Goal: Information Seeking & Learning: Learn about a topic

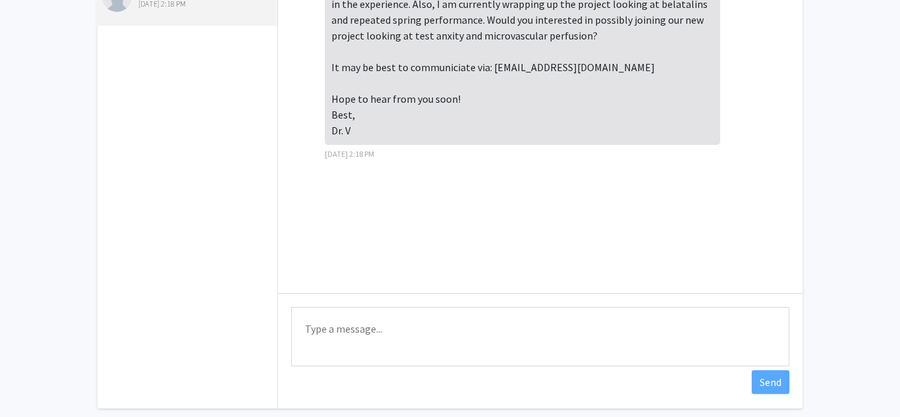
scroll to position [121, 0]
click at [591, 329] on textarea "Type a message" at bounding box center [540, 338] width 498 height 59
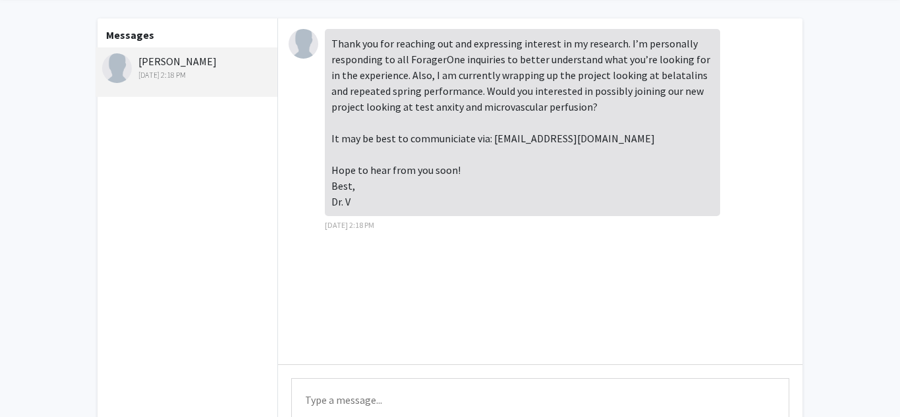
scroll to position [0, 0]
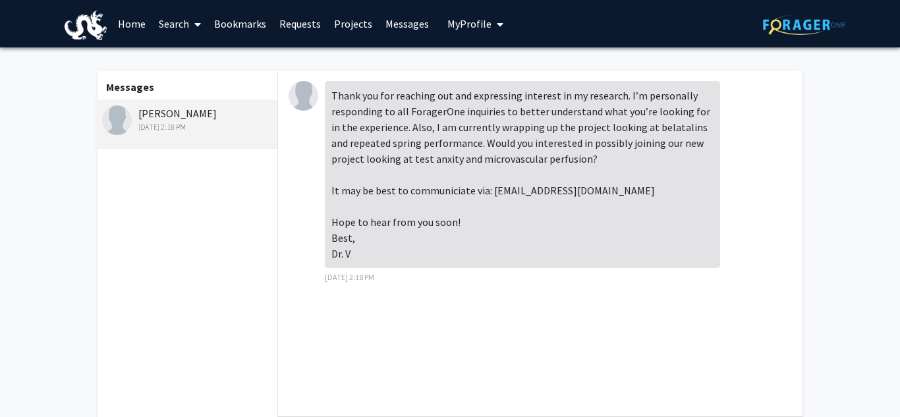
click at [245, 24] on link "Bookmarks" at bounding box center [239, 24] width 65 height 46
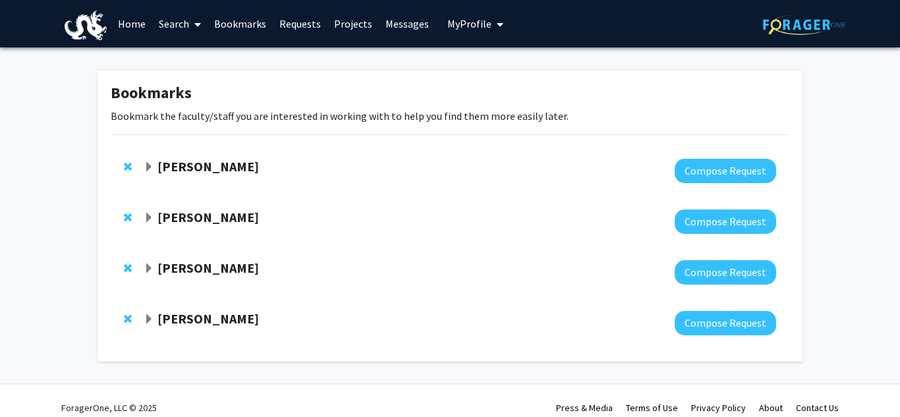
click at [177, 19] on link "Search" at bounding box center [179, 24] width 55 height 46
click at [193, 85] on span "Students" at bounding box center [192, 87] width 80 height 26
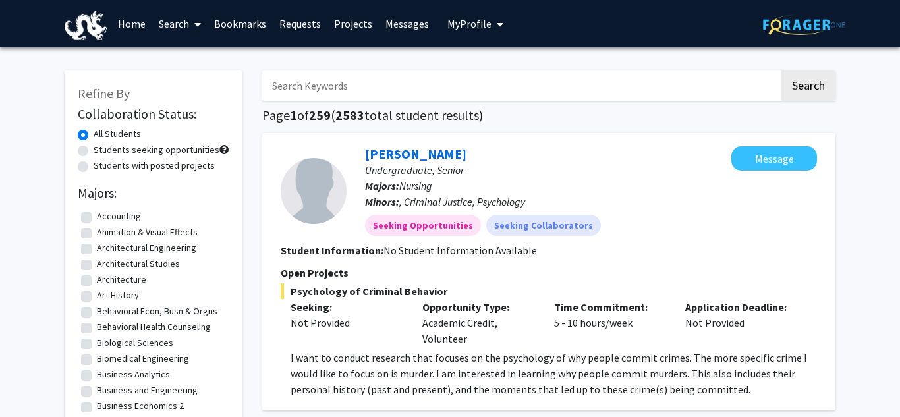
click at [165, 151] on label "Students seeking opportunities" at bounding box center [157, 150] width 126 height 14
click at [102, 151] on input "Students seeking opportunities" at bounding box center [98, 147] width 9 height 9
radio input "true"
click at [124, 132] on label "All Students" at bounding box center [117, 134] width 47 height 14
click at [102, 132] on input "All Students" at bounding box center [98, 131] width 9 height 9
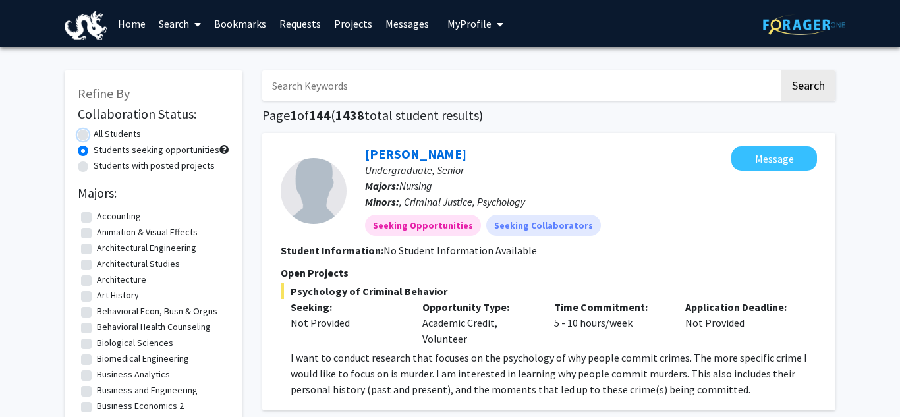
radio input "true"
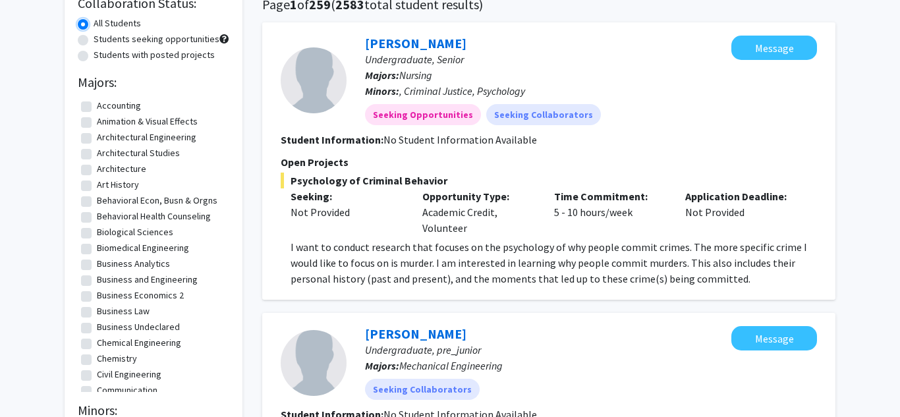
scroll to position [115, 0]
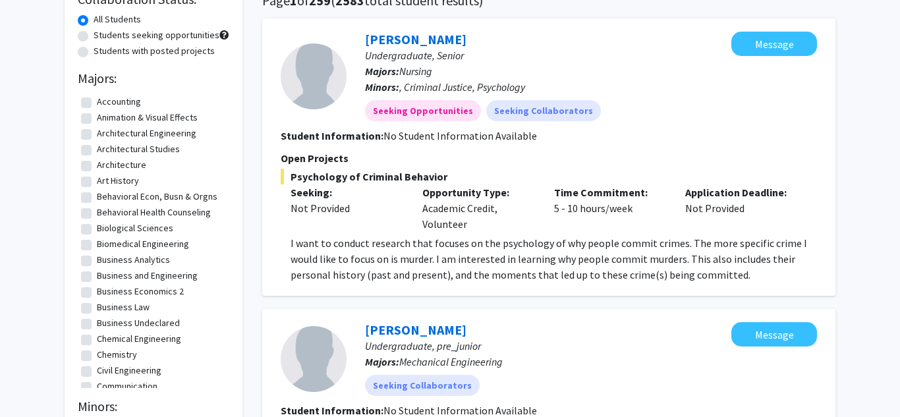
click at [205, 212] on label "Behavioral Health Counseling" at bounding box center [154, 213] width 114 height 14
click at [105, 212] on input "Behavioral Health Counseling" at bounding box center [101, 210] width 9 height 9
checkbox input "true"
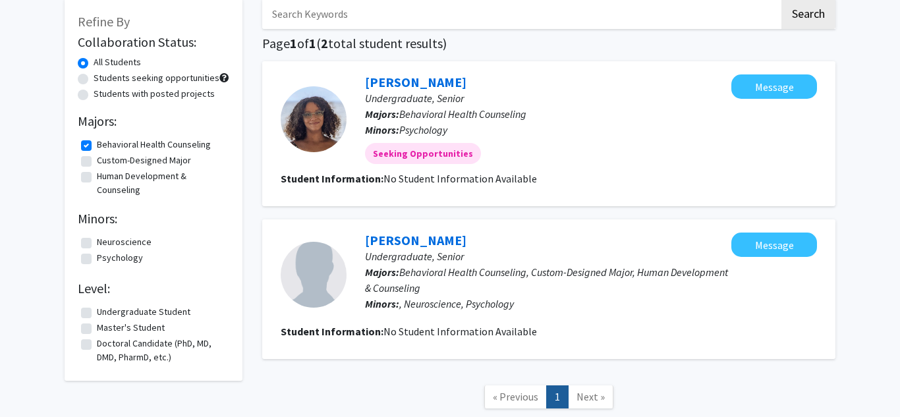
scroll to position [72, 0]
click at [99, 141] on label "Behavioral Health Counseling" at bounding box center [154, 144] width 114 height 14
click at [99, 141] on input "Behavioral Health Counseling" at bounding box center [101, 141] width 9 height 9
checkbox input "false"
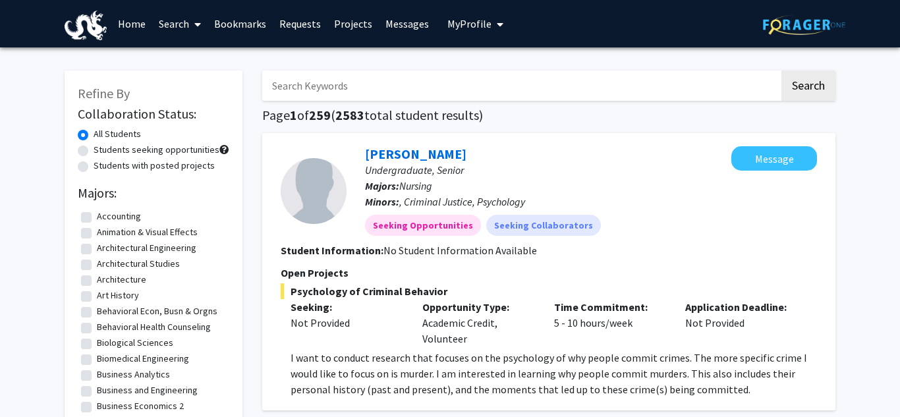
click at [191, 23] on span at bounding box center [195, 24] width 12 height 46
click at [217, 59] on span "Faculty/Staff" at bounding box center [200, 60] width 97 height 26
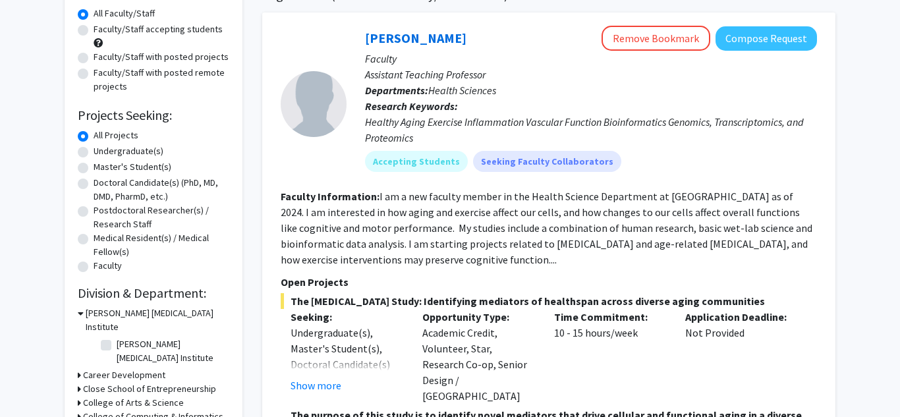
scroll to position [123, 0]
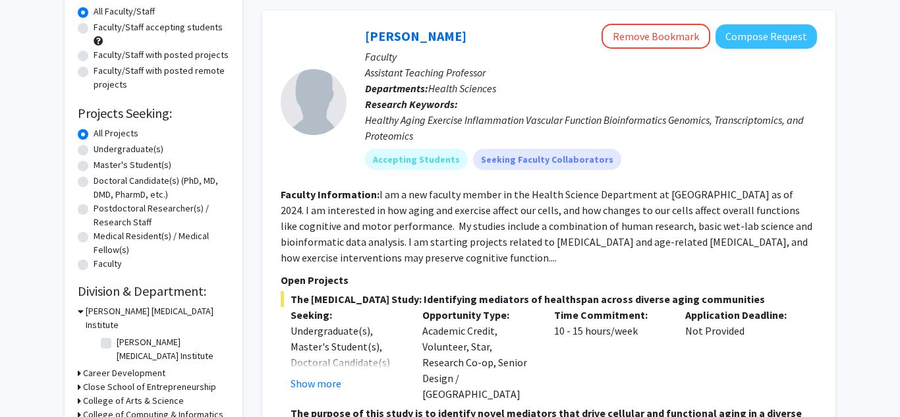
click at [119, 152] on label "Undergraduate(s)" at bounding box center [129, 149] width 70 height 14
click at [102, 151] on input "Undergraduate(s)" at bounding box center [98, 146] width 9 height 9
radio input "true"
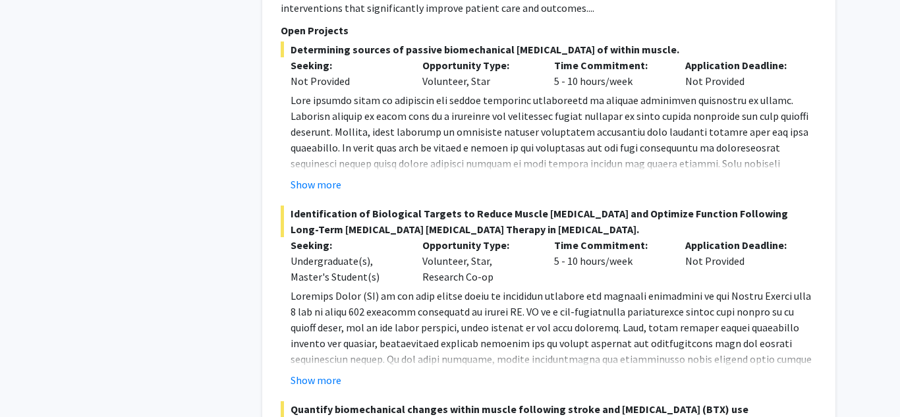
scroll to position [1678, 0]
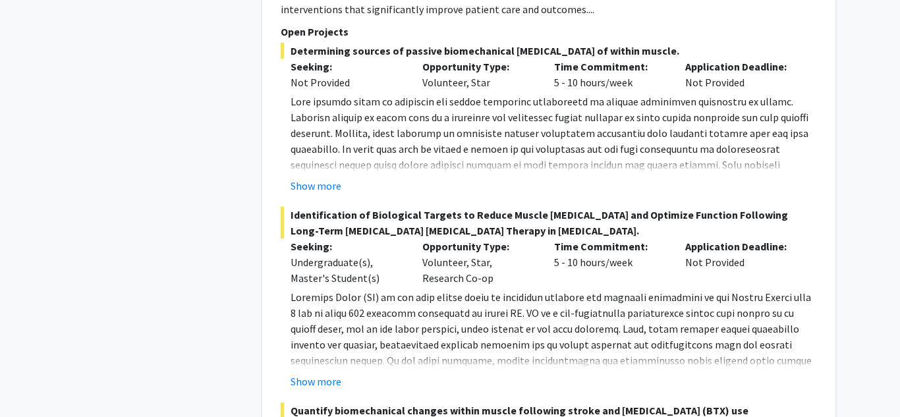
click at [431, 212] on span "Identification of Biological Targets to Reduce Muscle [MEDICAL_DATA] and Optimi…" at bounding box center [549, 223] width 536 height 32
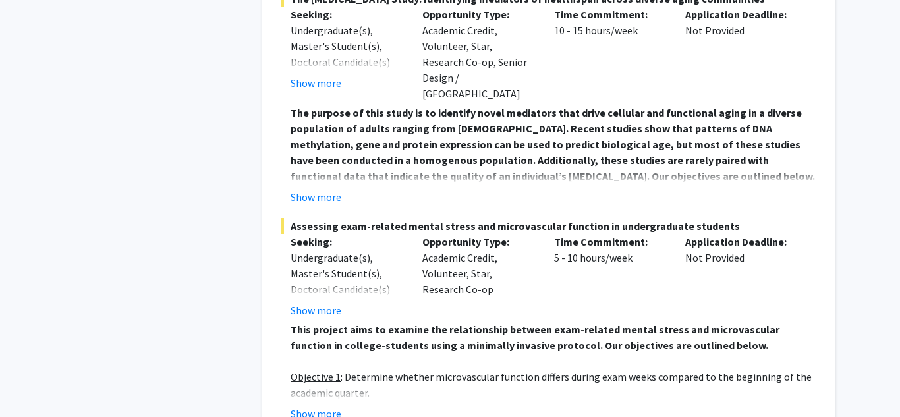
scroll to position [3789, 0]
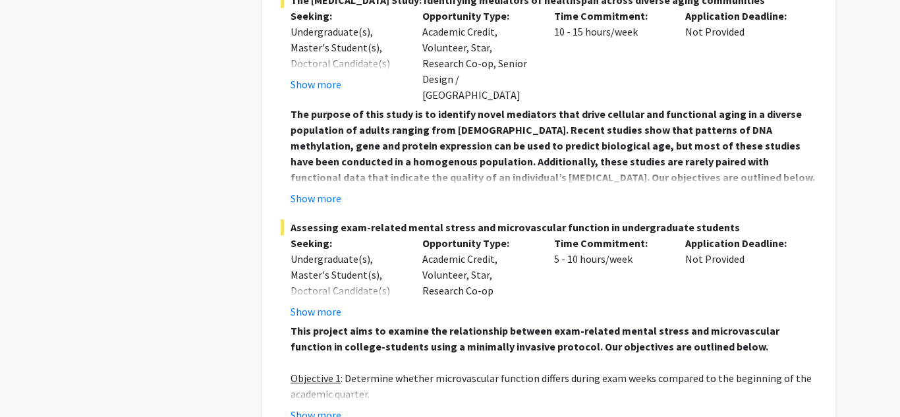
click at [574, 219] on span "Assessing exam-related mental stress and microvascular function in undergraduat…" at bounding box center [549, 227] width 536 height 16
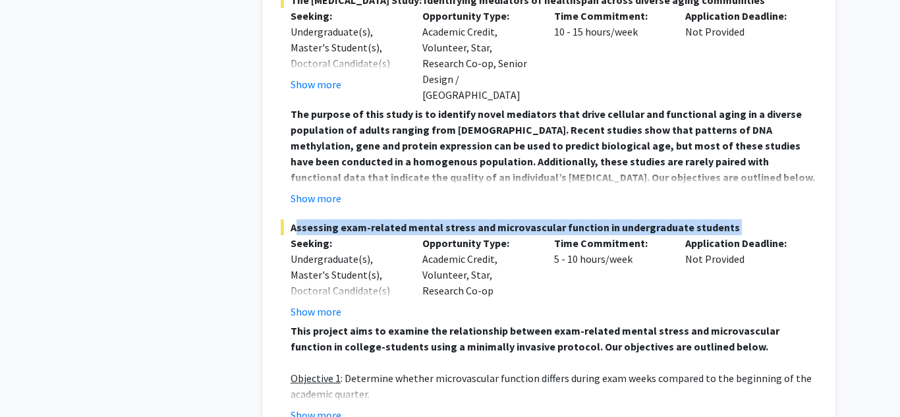
click at [574, 219] on span "Assessing exam-related mental stress and microvascular function in undergraduat…" at bounding box center [549, 227] width 536 height 16
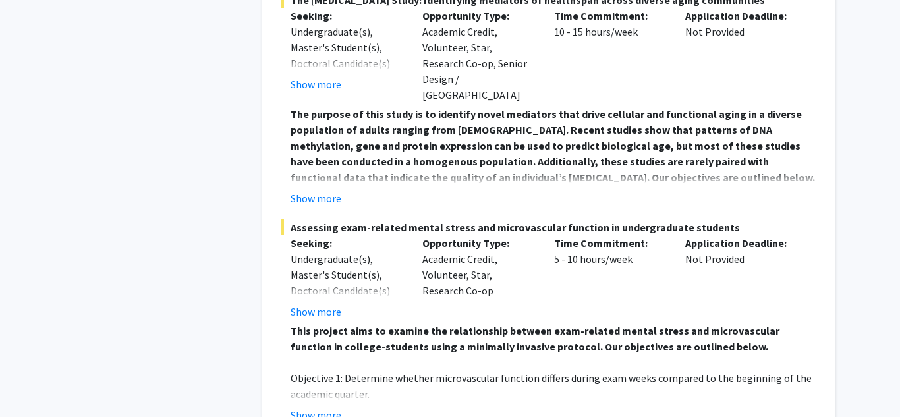
click at [574, 219] on span "Assessing exam-related mental stress and microvascular function in undergraduat…" at bounding box center [549, 227] width 536 height 16
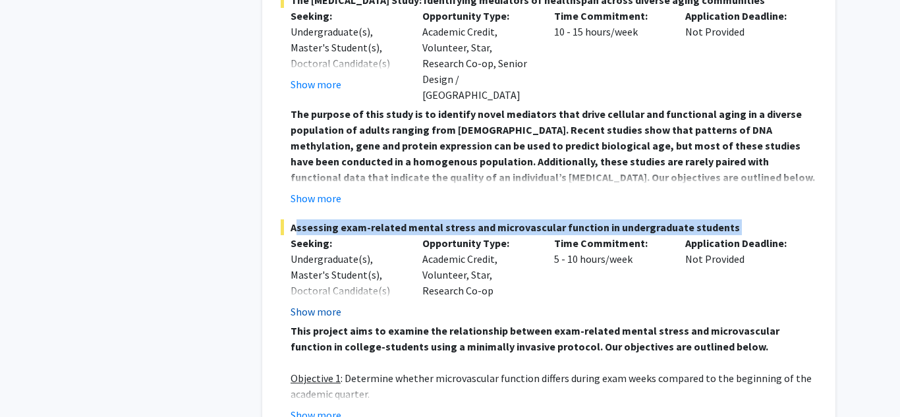
click at [330, 304] on button "Show more" at bounding box center [315, 312] width 51 height 16
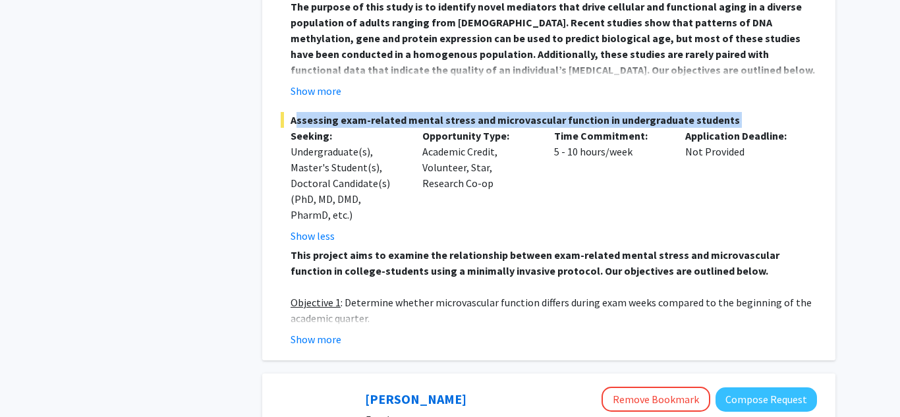
scroll to position [3921, 0]
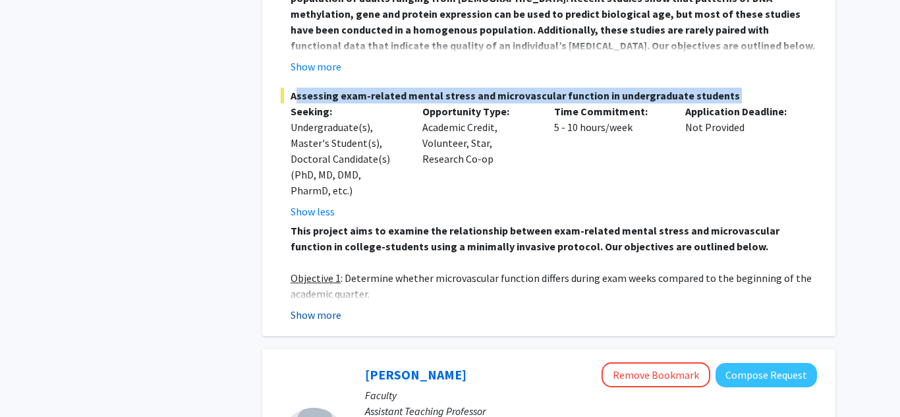
click at [331, 307] on button "Show more" at bounding box center [315, 315] width 51 height 16
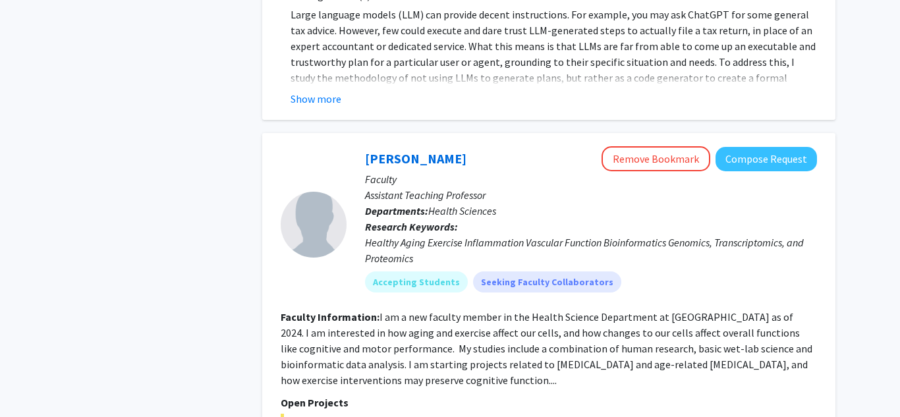
scroll to position [3311, 0]
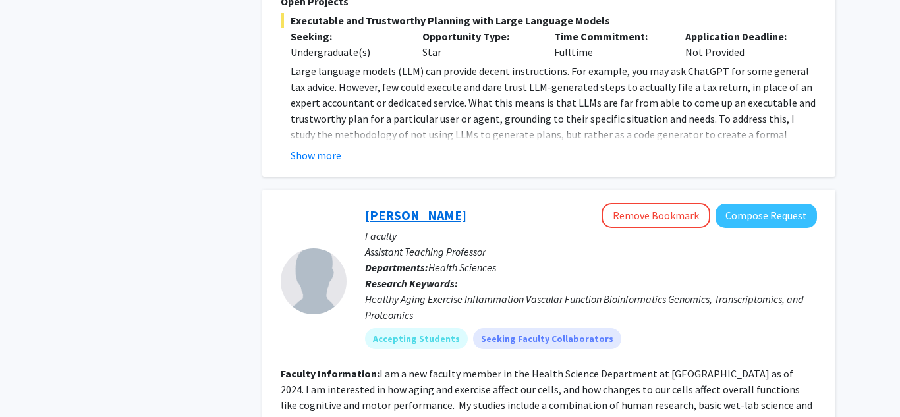
click at [424, 207] on link "[PERSON_NAME]" at bounding box center [415, 215] width 101 height 16
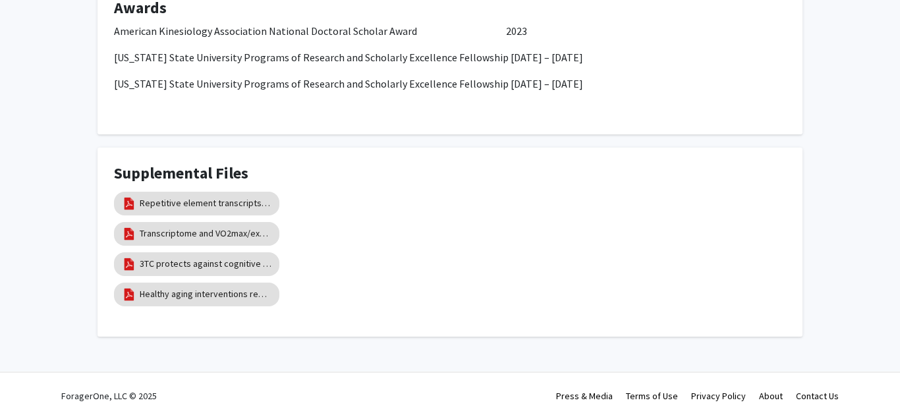
scroll to position [1489, 0]
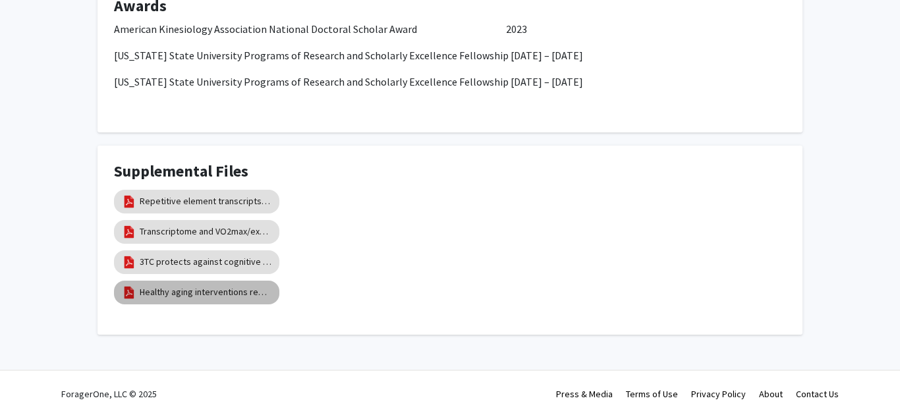
click at [235, 300] on mat-chip "Healthy aging interventions reduce REs" at bounding box center [196, 293] width 165 height 24
click at [226, 293] on link "Healthy aging interventions reduce REs" at bounding box center [206, 292] width 132 height 14
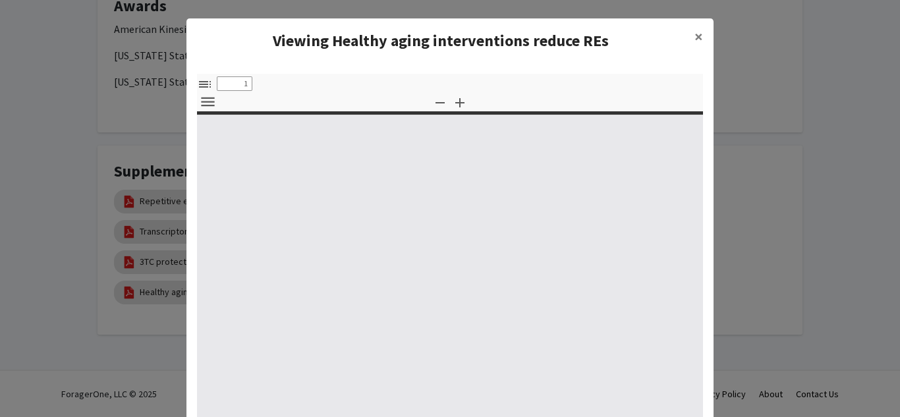
type input "0"
select select "custom"
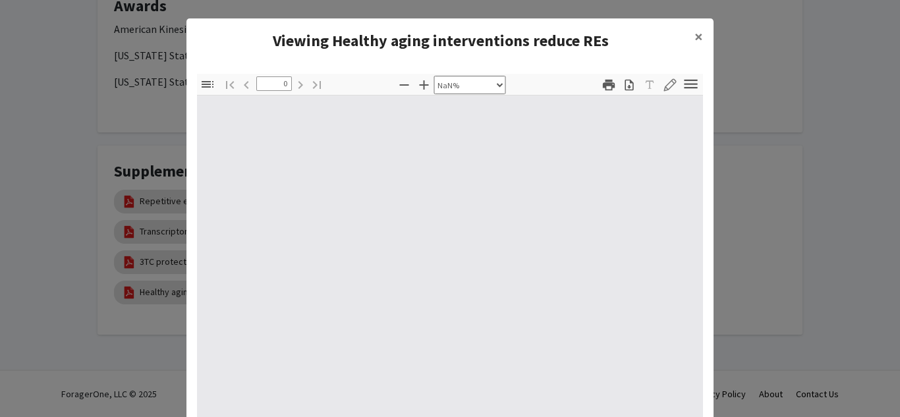
type input "1"
select select "auto"
type input "805"
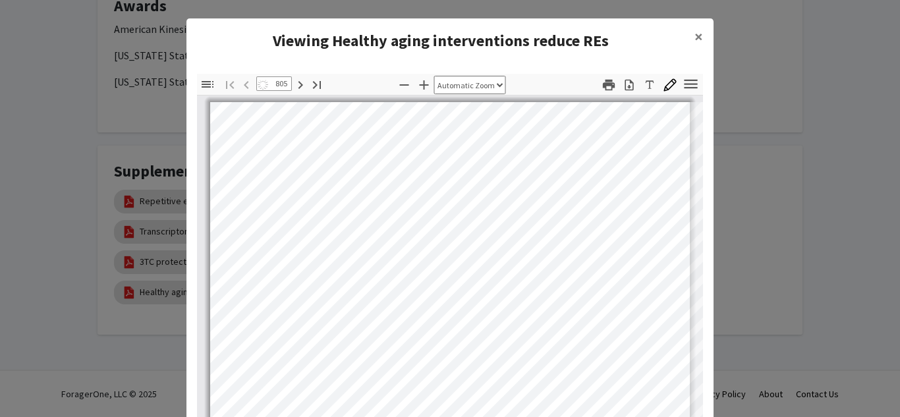
select select "auto"
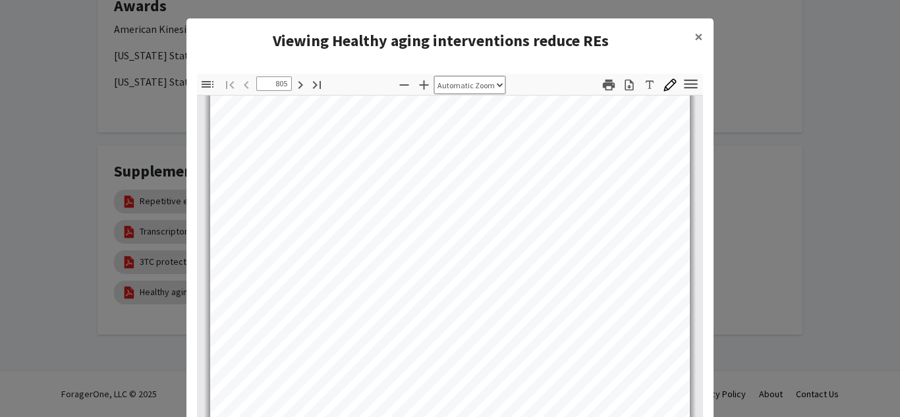
scroll to position [264, 0]
type input "806"
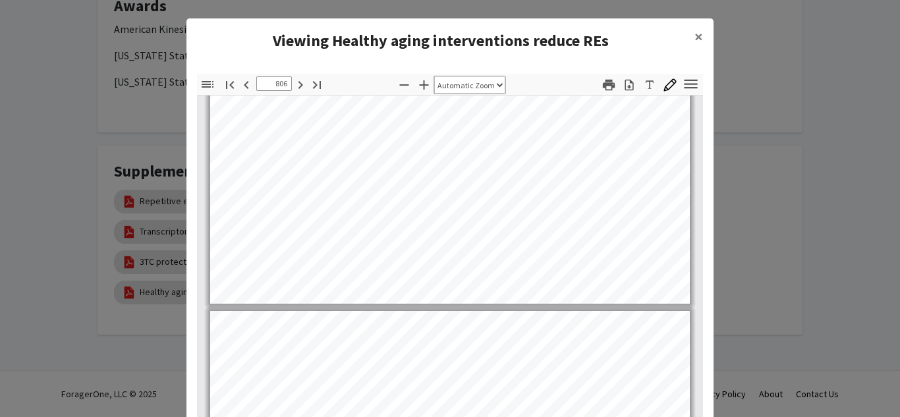
scroll to position [1078, 0]
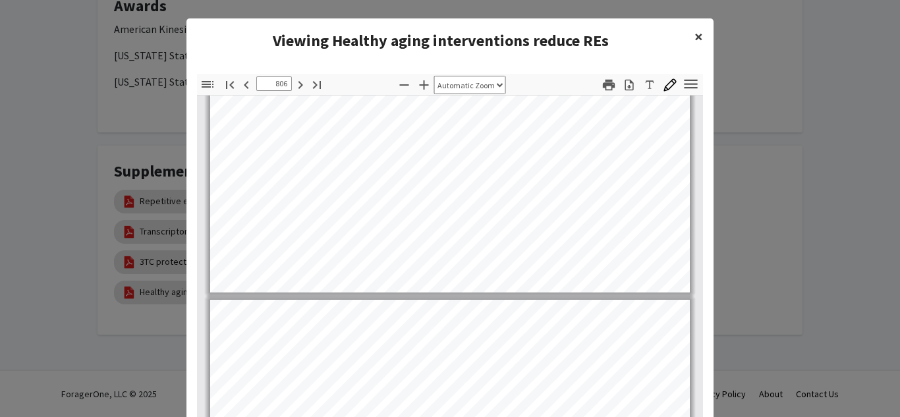
click at [701, 36] on span "×" at bounding box center [698, 36] width 9 height 20
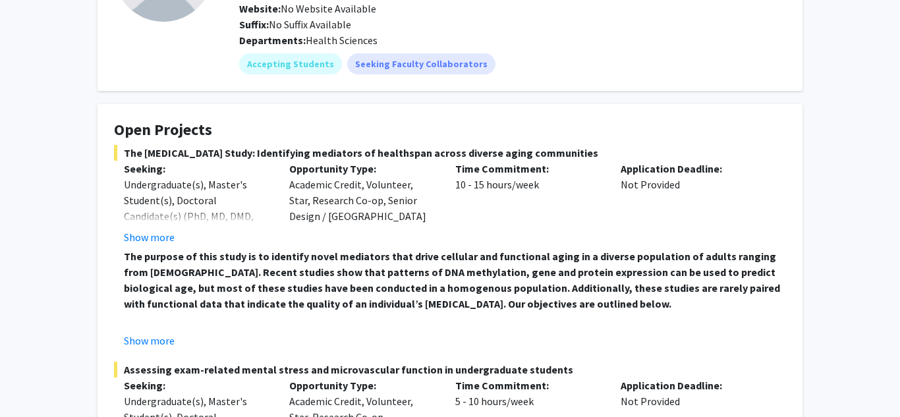
scroll to position [0, 0]
